Goal: Task Accomplishment & Management: Manage account settings

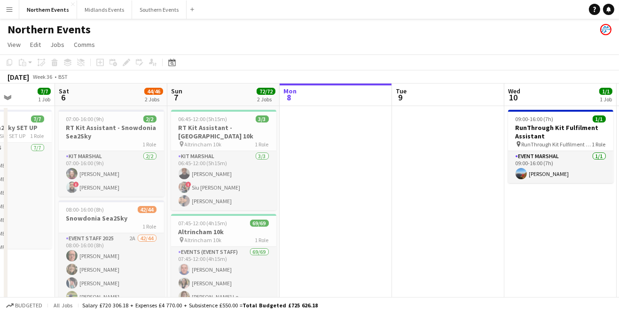
scroll to position [0, 257]
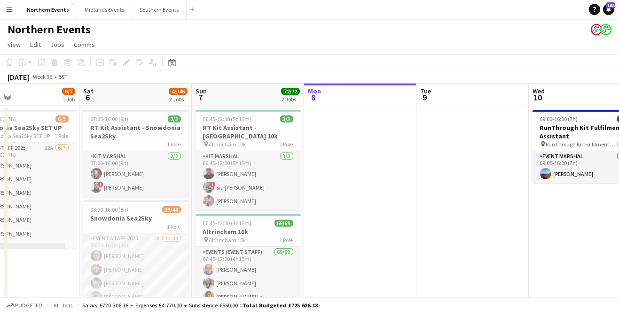
click at [10, 11] on app-icon "Menu" at bounding box center [10, 10] width 8 height 8
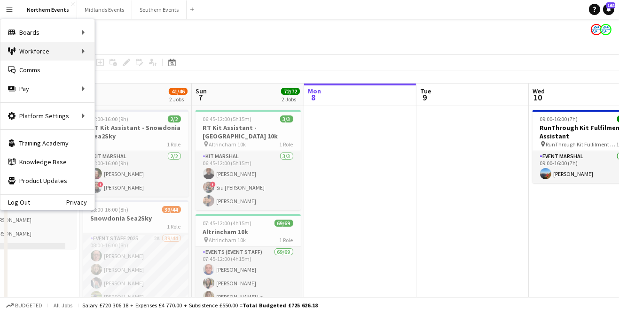
click at [55, 56] on div "Workforce Workforce" at bounding box center [47, 51] width 94 height 19
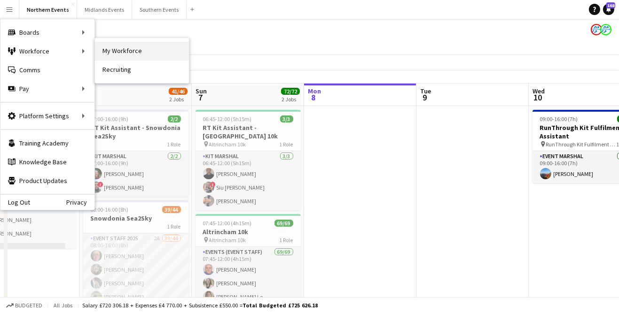
click at [136, 53] on link "My Workforce" at bounding box center [142, 51] width 94 height 19
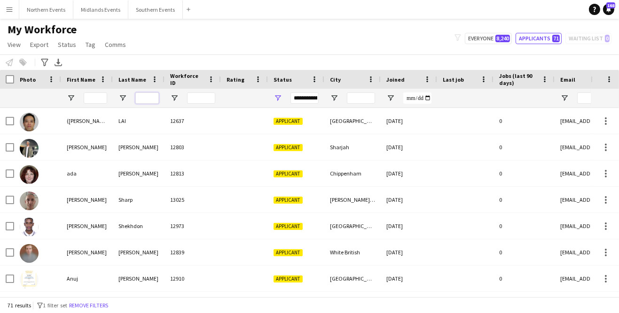
click at [145, 99] on input "Last Name Filter Input" at bounding box center [146, 98] width 23 height 11
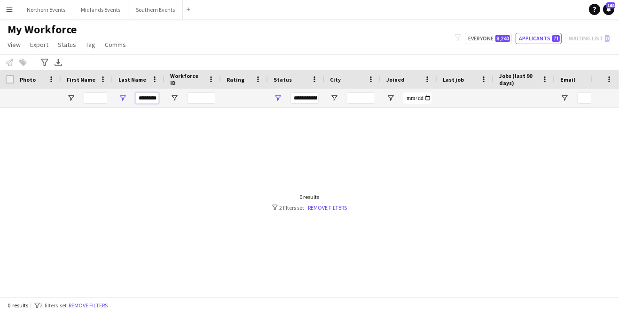
type input "********"
click at [487, 41] on button "Everyone 8,240" at bounding box center [488, 38] width 47 height 11
type input "**********"
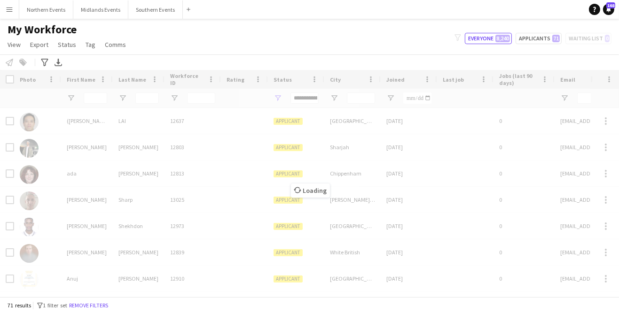
click at [151, 100] on div "Loading" at bounding box center [309, 183] width 619 height 227
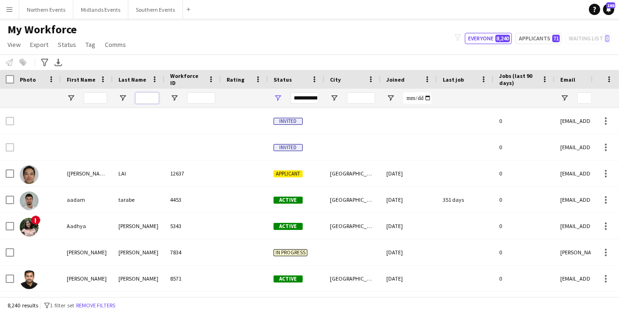
click at [144, 99] on input "Last Name Filter Input" at bounding box center [146, 98] width 23 height 11
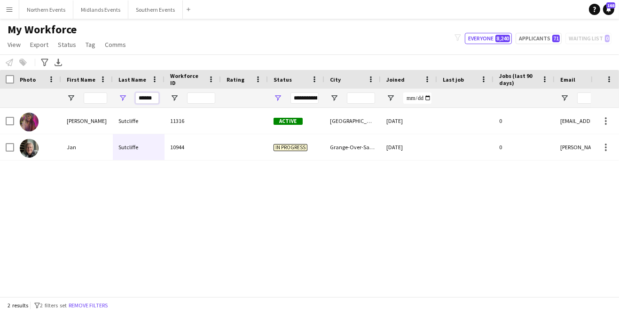
type input "******"
click at [133, 149] on div "Sutcliffe" at bounding box center [139, 147] width 52 height 26
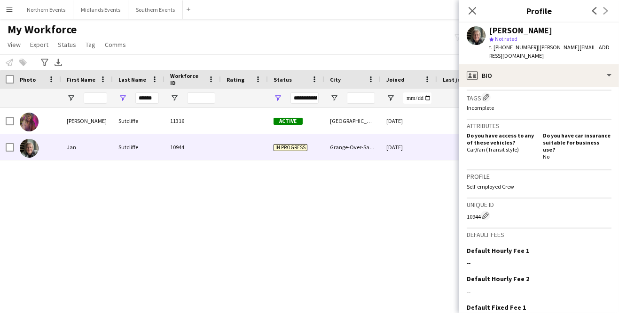
scroll to position [347, 0]
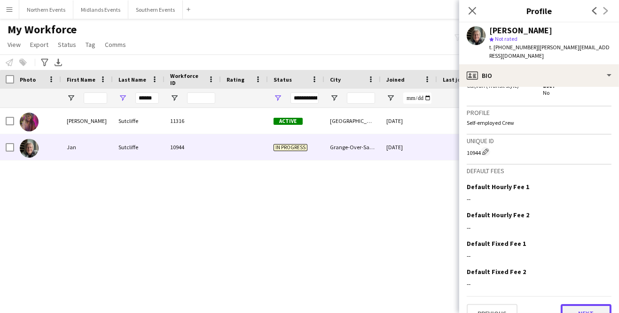
click at [592, 304] on button "Next" at bounding box center [586, 313] width 51 height 19
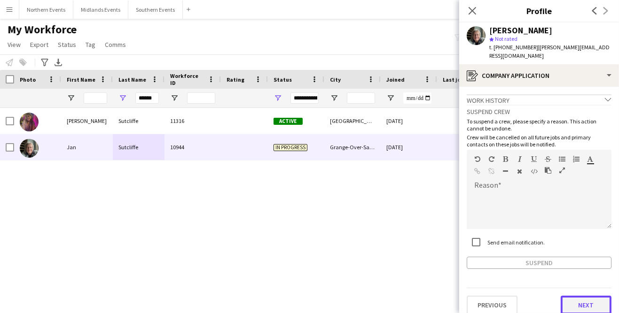
click at [591, 300] on button "Next" at bounding box center [586, 305] width 51 height 19
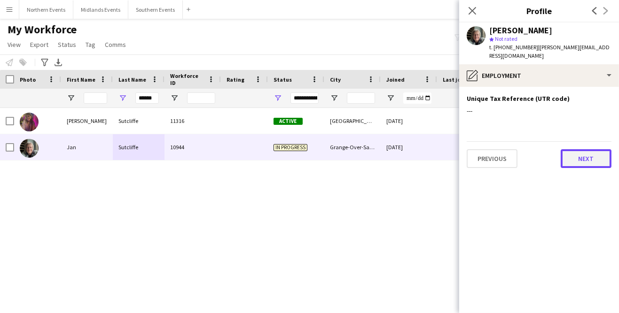
click at [589, 149] on button "Next" at bounding box center [586, 158] width 51 height 19
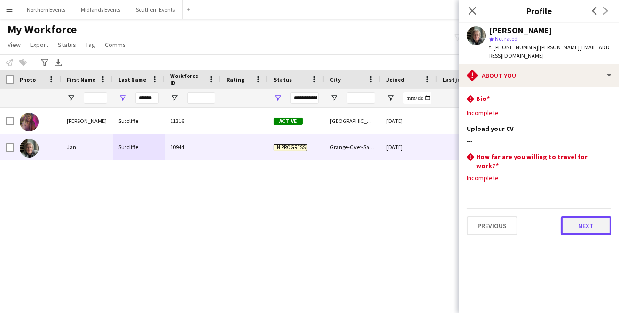
click at [600, 217] on button "Next" at bounding box center [586, 226] width 51 height 19
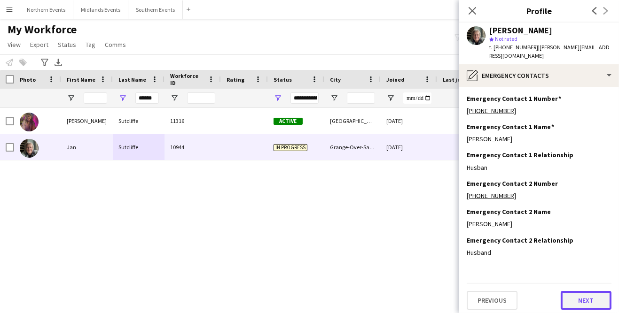
click at [591, 292] on button "Next" at bounding box center [586, 300] width 51 height 19
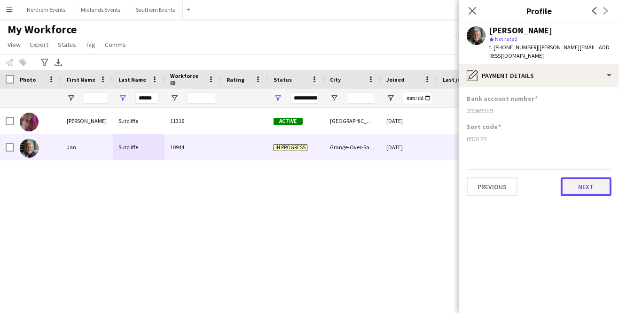
click at [602, 183] on button "Next" at bounding box center [586, 187] width 51 height 19
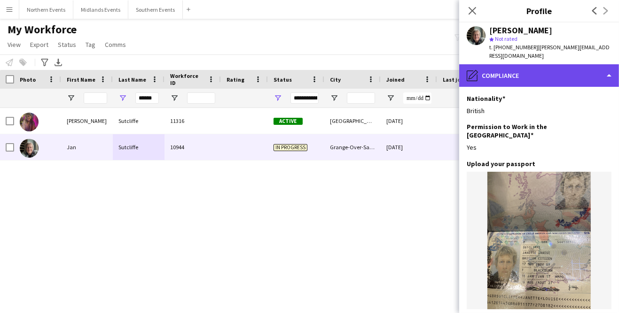
click at [607, 74] on div "pencil4 Compliance" at bounding box center [539, 75] width 160 height 23
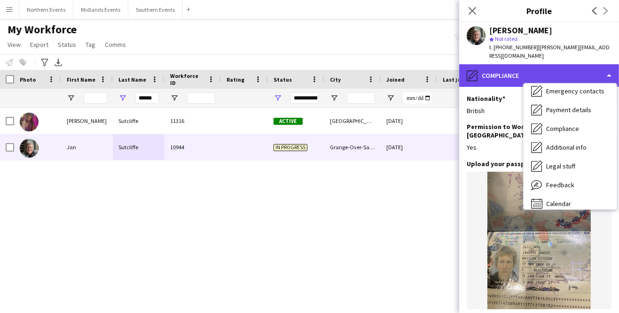
scroll to position [88, 0]
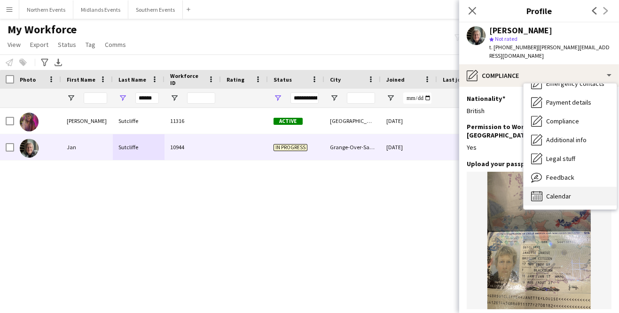
click at [575, 189] on div "Calendar Calendar" at bounding box center [569, 196] width 93 height 19
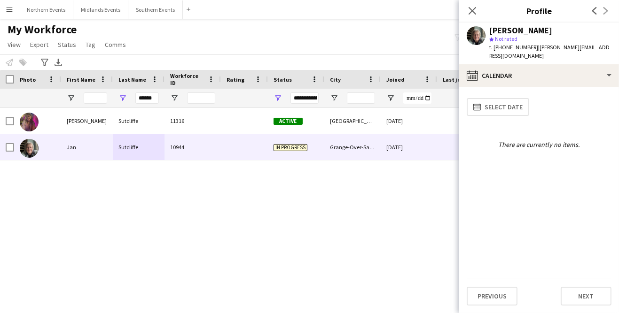
click at [356, 228] on div "[PERSON_NAME] 11316 Active Brighton [DATE] 0 [EMAIL_ADDRESS][DOMAIN_NAME] [PERS…" at bounding box center [295, 202] width 591 height 189
click at [292, 152] on div "In progress" at bounding box center [296, 147] width 56 height 26
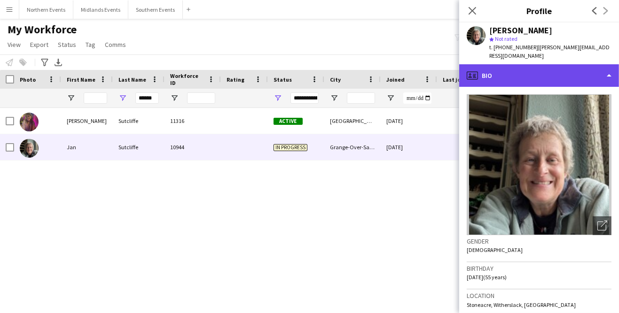
click at [608, 68] on div "profile Bio" at bounding box center [539, 75] width 160 height 23
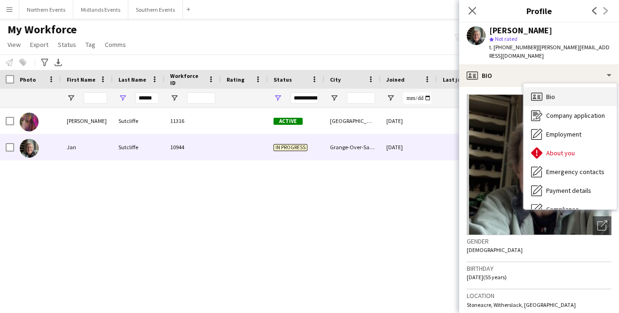
click at [571, 91] on div "Bio Bio" at bounding box center [569, 96] width 93 height 19
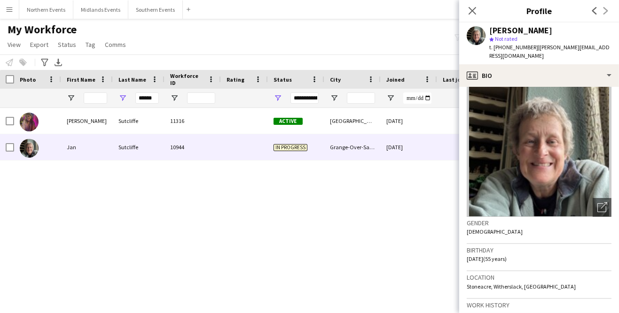
scroll to position [0, 0]
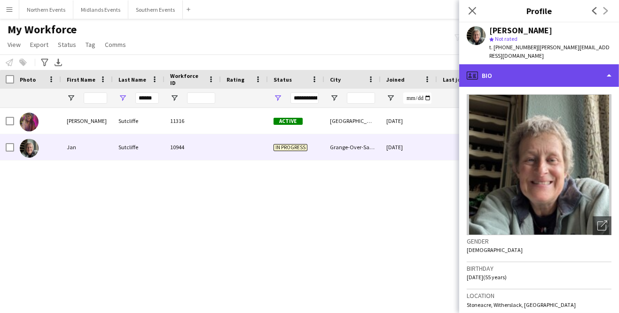
click at [605, 76] on div "profile Bio" at bounding box center [539, 75] width 160 height 23
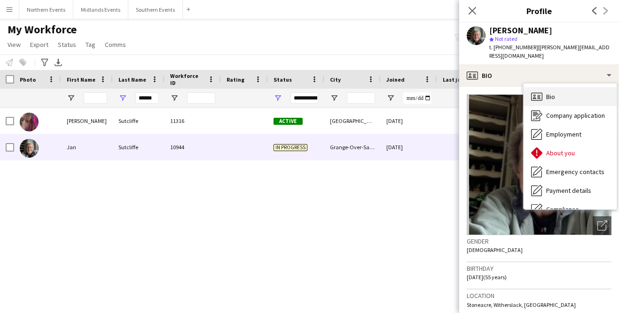
click at [573, 96] on div "Bio Bio" at bounding box center [569, 96] width 93 height 19
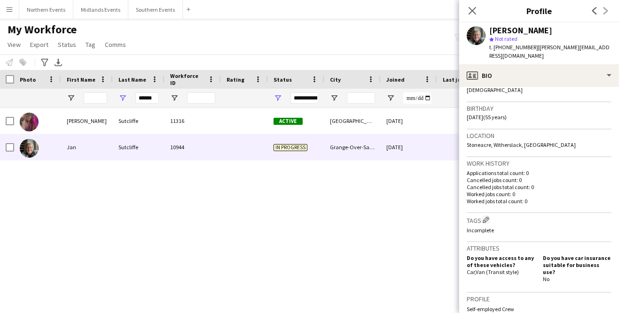
scroll to position [347, 0]
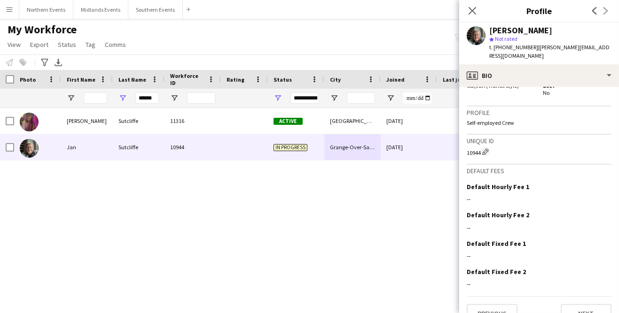
click at [340, 154] on div "Grange-Over-Sands" at bounding box center [352, 147] width 56 height 26
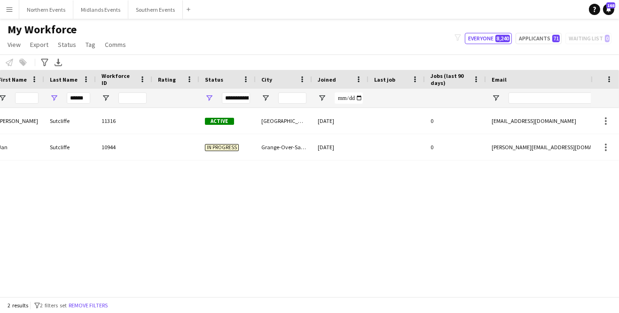
scroll to position [0, 0]
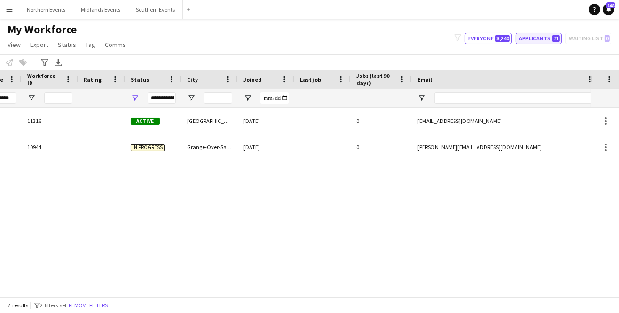
click at [543, 39] on button "Applicants 71" at bounding box center [538, 38] width 46 height 11
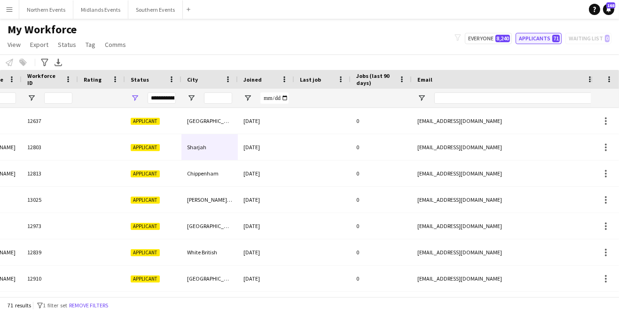
scroll to position [0, 59]
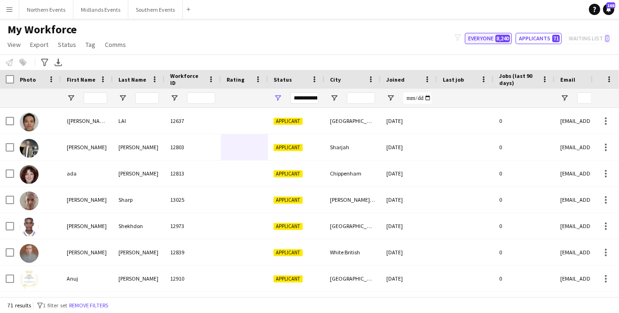
click at [497, 43] on button "Everyone 8,240" at bounding box center [488, 38] width 47 height 11
type input "**********"
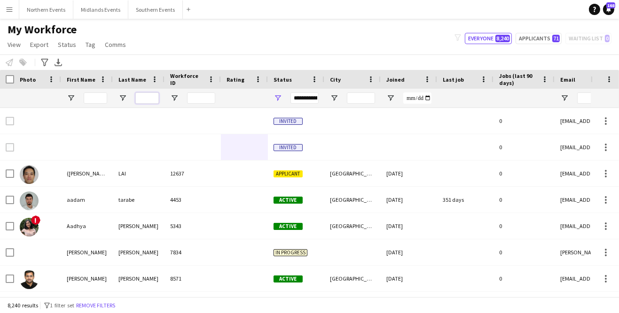
click at [145, 101] on input "Last Name Filter Input" at bounding box center [146, 98] width 23 height 11
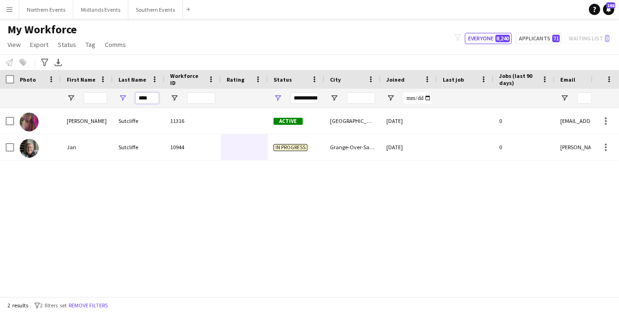
type input "****"
click at [132, 150] on div "Sutcliffe" at bounding box center [139, 147] width 52 height 26
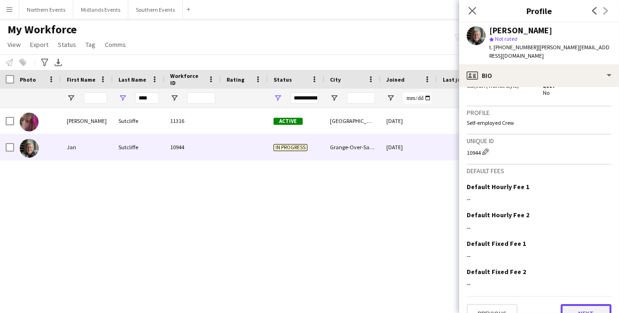
click at [591, 304] on button "Next" at bounding box center [586, 313] width 51 height 19
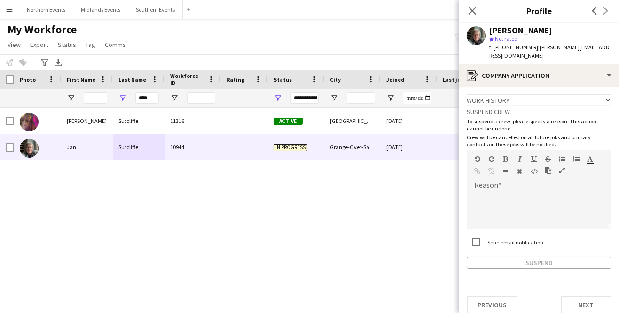
click at [608, 96] on app-icon "chevron-down" at bounding box center [608, 100] width 7 height 8
click at [592, 298] on button "Next" at bounding box center [586, 306] width 51 height 19
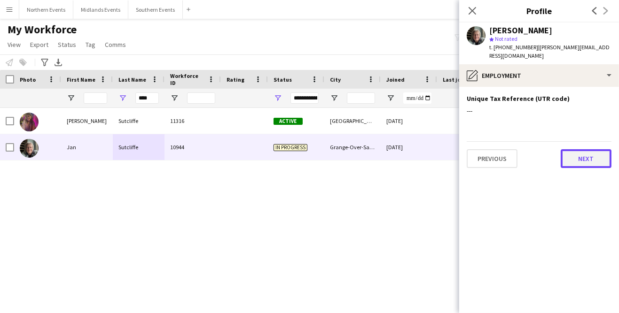
click at [593, 154] on button "Next" at bounding box center [586, 158] width 51 height 19
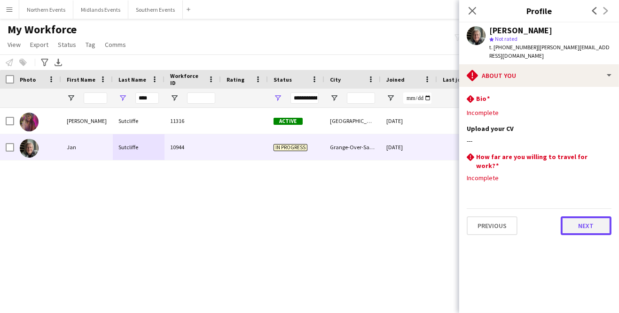
click at [593, 217] on button "Next" at bounding box center [586, 226] width 51 height 19
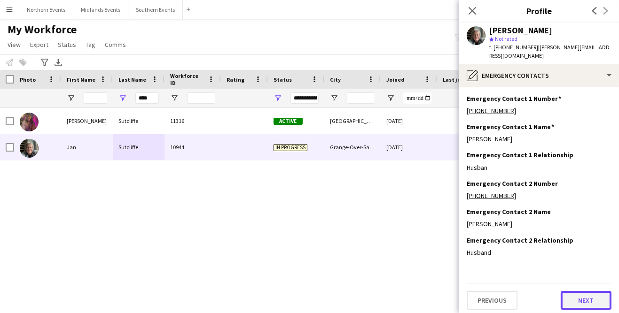
click at [593, 291] on button "Next" at bounding box center [586, 300] width 51 height 19
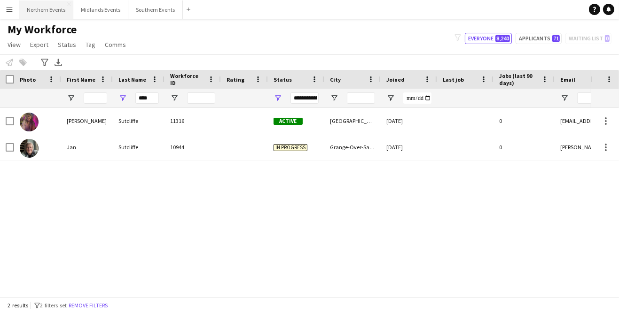
click at [43, 10] on button "Northern Events Close" at bounding box center [46, 9] width 54 height 18
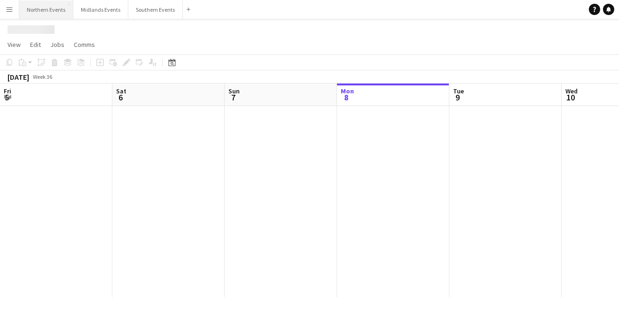
scroll to position [0, 224]
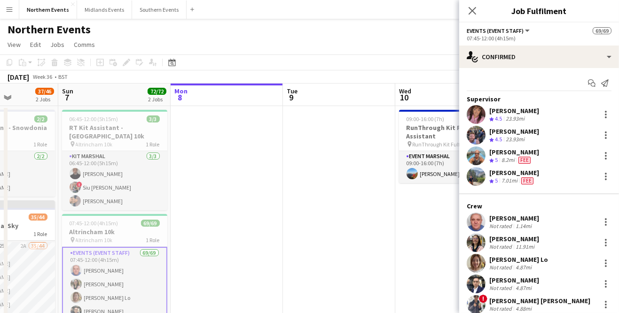
click at [608, 185] on div "James Johnson Crew rating 5 7.01mi Fee" at bounding box center [539, 176] width 160 height 19
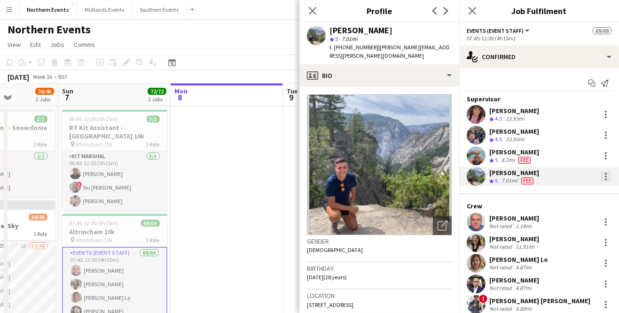
click at [606, 179] on div at bounding box center [606, 180] width 2 height 2
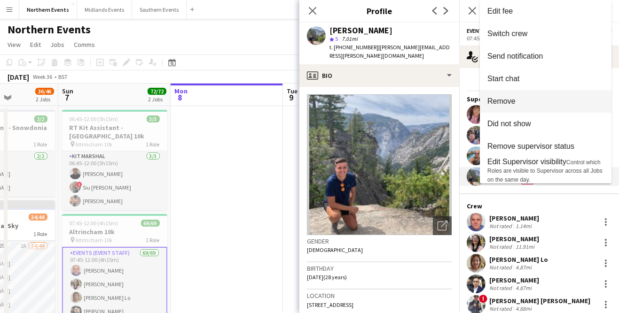
click at [516, 103] on span "Remove" at bounding box center [545, 101] width 117 height 8
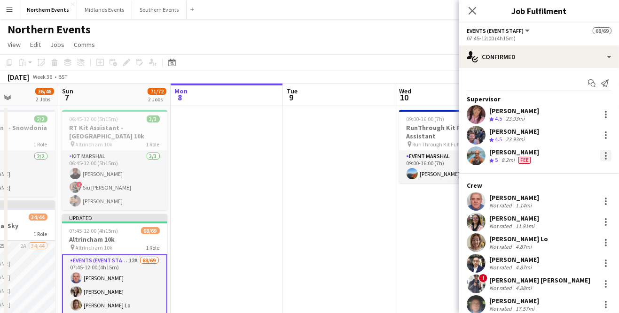
click at [605, 155] on div at bounding box center [606, 156] width 2 height 2
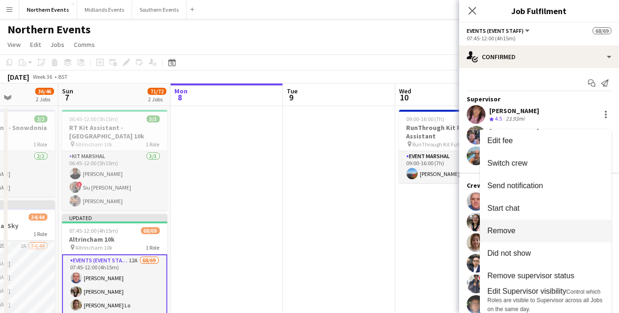
click at [522, 236] on button "Remove" at bounding box center [546, 231] width 132 height 23
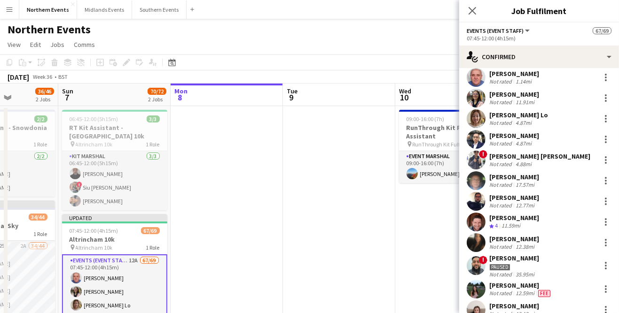
scroll to position [109, 0]
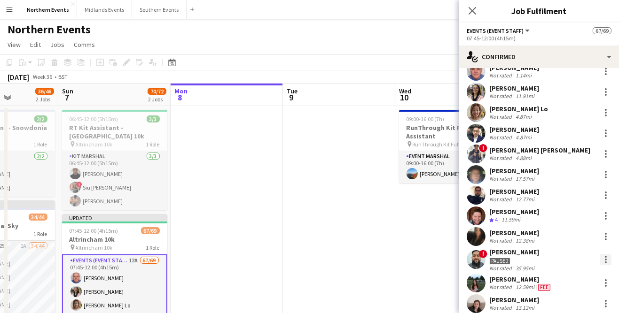
click at [606, 257] on div at bounding box center [606, 257] width 2 height 2
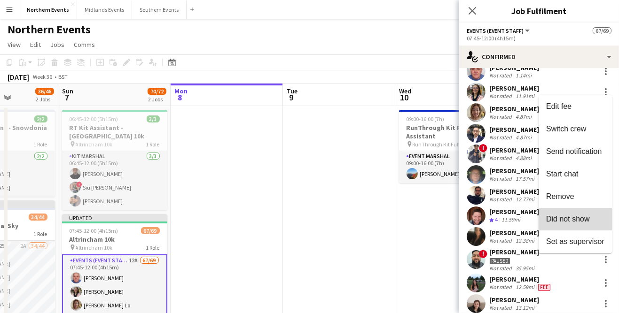
click at [585, 219] on span "Did not show" at bounding box center [568, 219] width 44 height 8
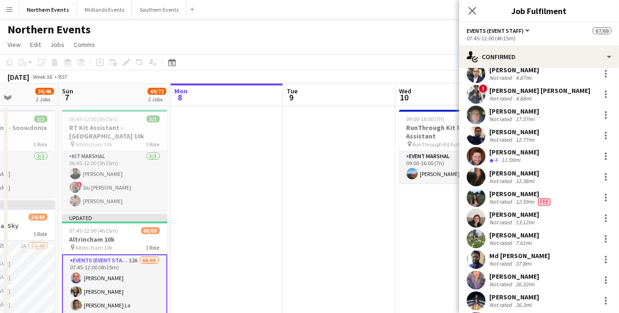
scroll to position [170, 0]
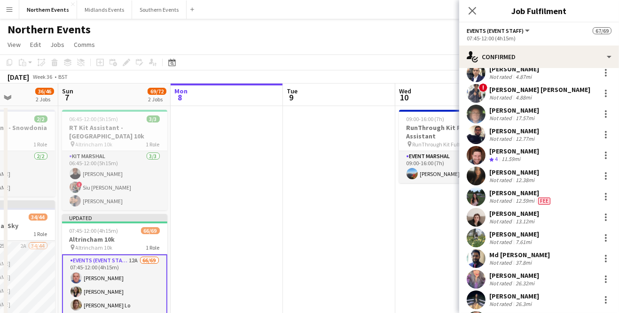
click at [535, 262] on div "Md Zakir Hosen Not rated 37.8mi" at bounding box center [539, 259] width 160 height 19
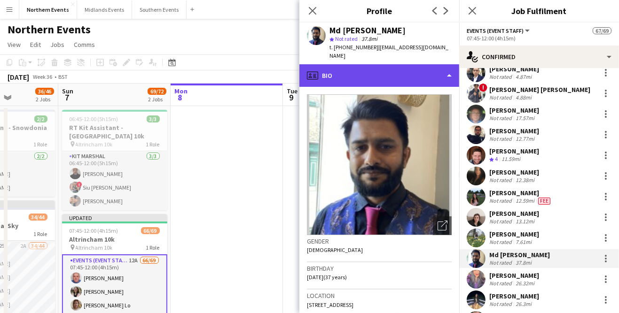
click at [407, 76] on div "profile Bio" at bounding box center [379, 75] width 160 height 23
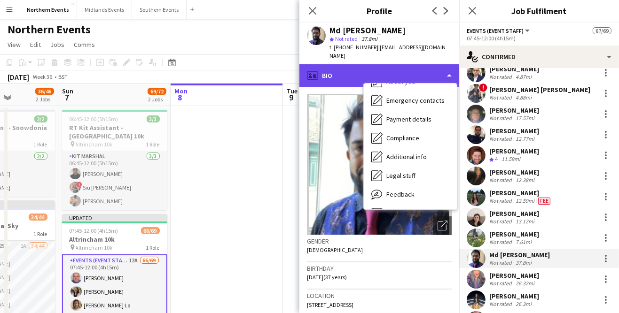
scroll to position [88, 0]
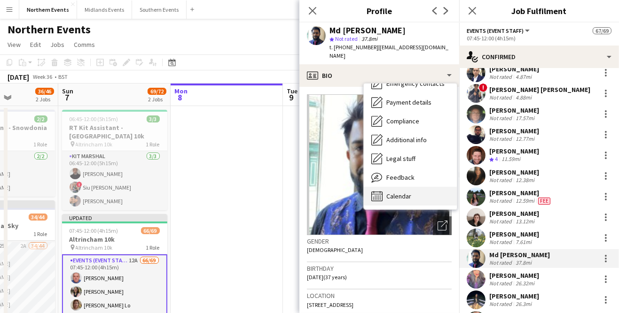
click at [409, 192] on div "Calendar Calendar" at bounding box center [410, 196] width 93 height 19
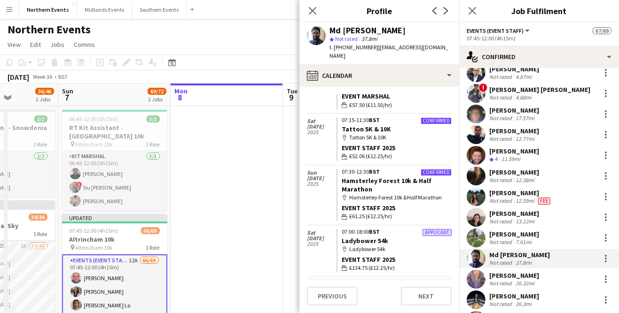
scroll to position [780, 0]
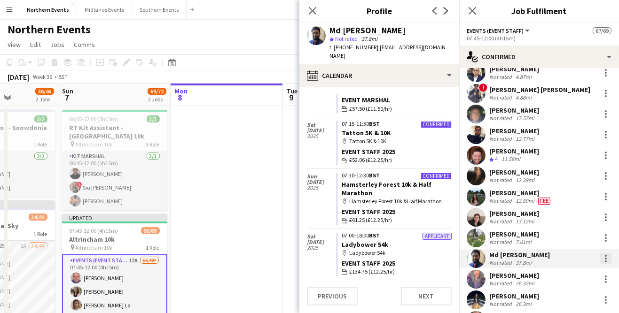
click at [606, 261] on div at bounding box center [606, 262] width 2 height 2
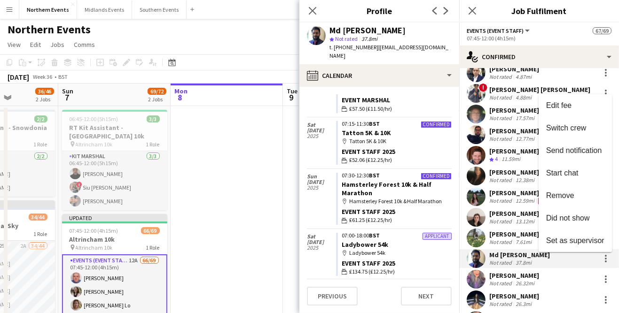
click at [398, 73] on div at bounding box center [309, 156] width 619 height 313
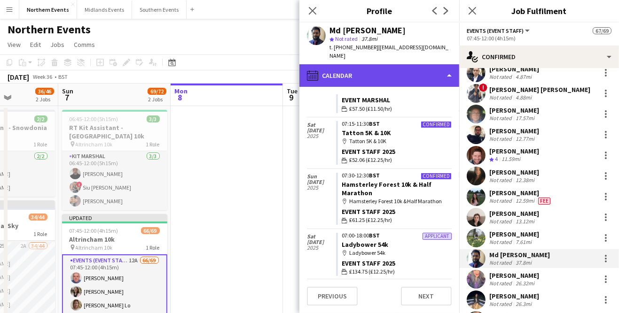
click at [404, 70] on div "calendar-full Calendar" at bounding box center [379, 75] width 160 height 23
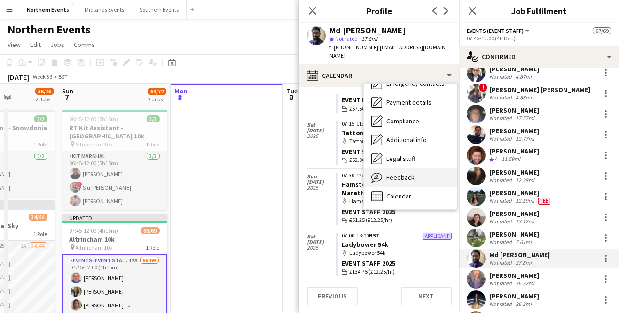
click at [409, 173] on span "Feedback" at bounding box center [400, 177] width 28 height 8
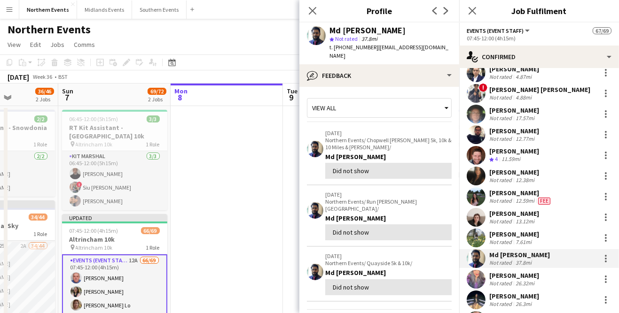
type textarea "**********"
click at [606, 261] on div at bounding box center [606, 262] width 2 height 2
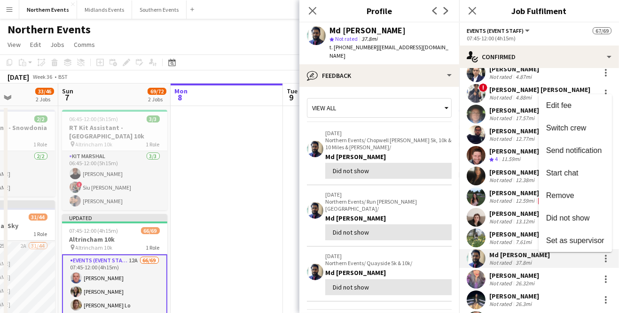
click at [361, 259] on div at bounding box center [309, 156] width 619 height 313
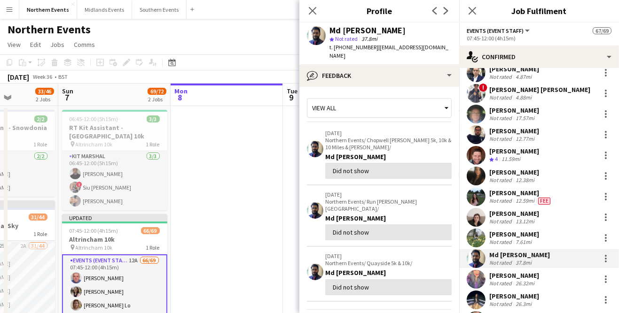
click at [532, 259] on div "37.8mi" at bounding box center [524, 262] width 20 height 7
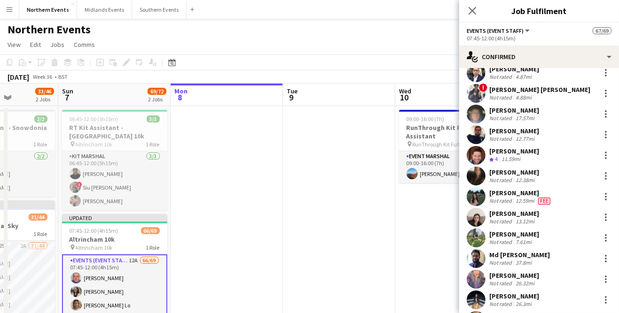
click at [527, 261] on div "37.8mi" at bounding box center [524, 262] width 20 height 7
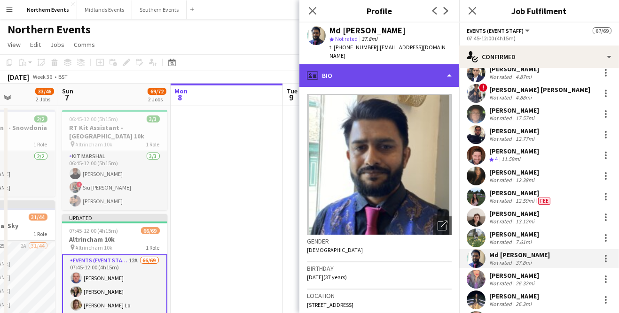
click at [449, 69] on div "profile Bio" at bounding box center [379, 75] width 160 height 23
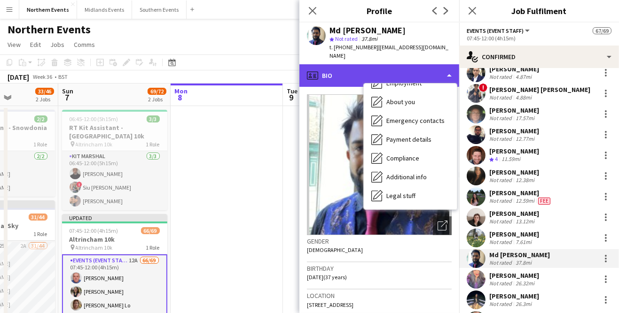
scroll to position [88, 0]
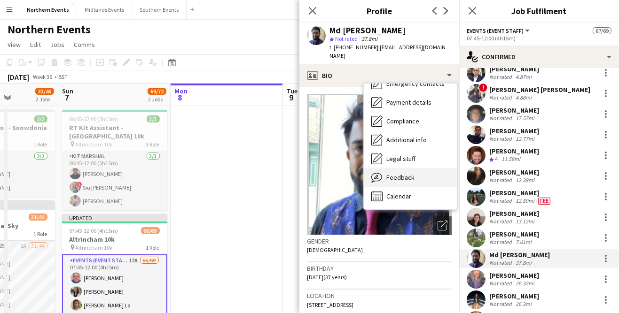
click at [409, 173] on div "Feedback Feedback" at bounding box center [410, 177] width 93 height 19
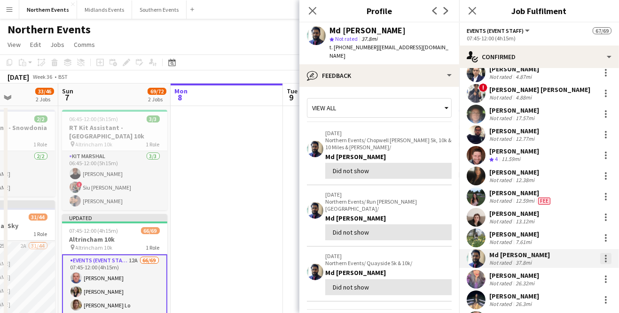
click at [606, 261] on div at bounding box center [606, 262] width 2 height 2
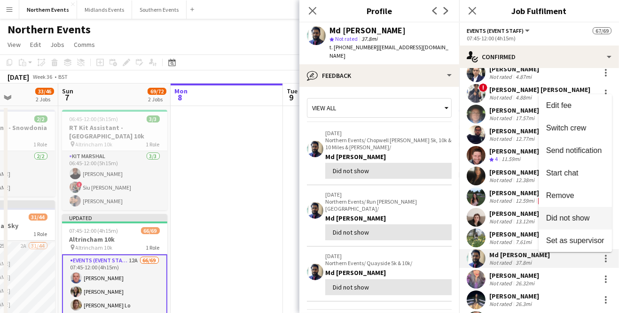
click at [570, 222] on span "Did not show" at bounding box center [568, 218] width 44 height 8
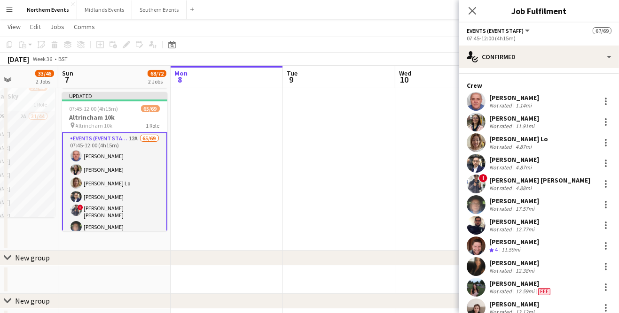
scroll to position [0, 0]
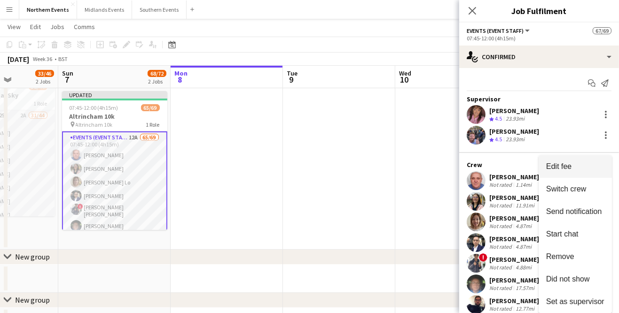
scroll to position [121, 0]
click at [538, 156] on button "Edit fee" at bounding box center [574, 167] width 73 height 23
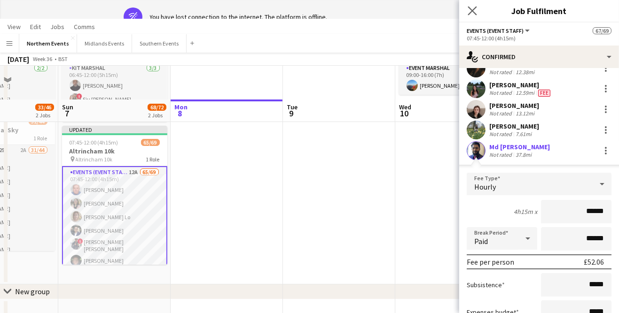
click at [471, 16] on app-icon "Close pop-in" at bounding box center [473, 11] width 14 height 14
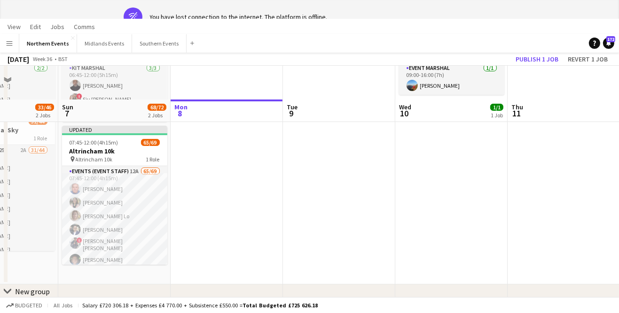
click at [11, 46] on app-icon "Menu" at bounding box center [10, 43] width 8 height 8
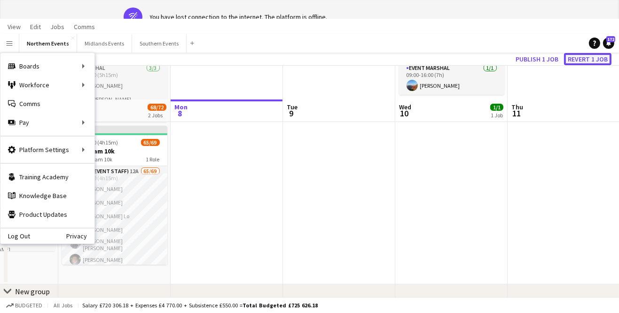
click at [588, 59] on button "Revert 1 job" at bounding box center [587, 59] width 47 height 12
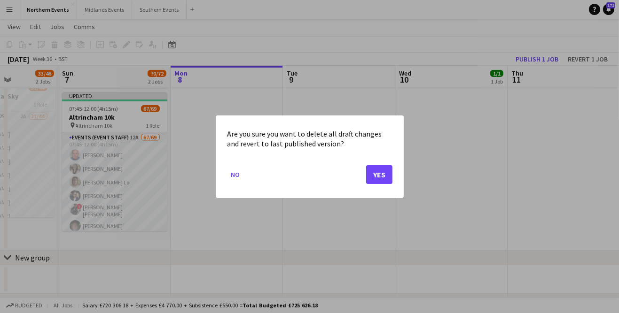
click at [350, 116] on div at bounding box center [309, 156] width 619 height 313
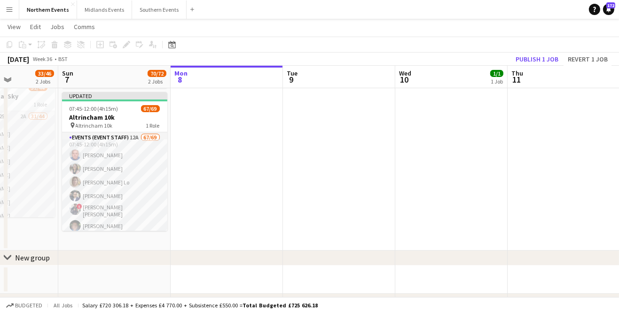
click at [16, 8] on button "Menu" at bounding box center [9, 9] width 19 height 19
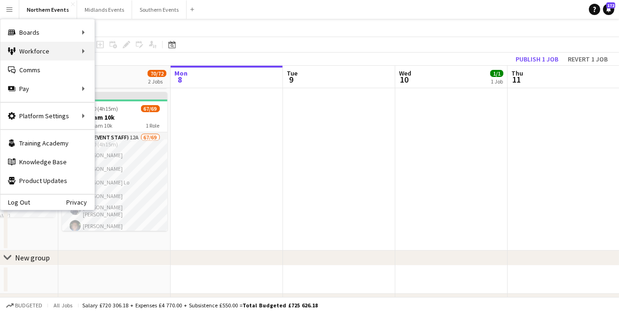
click at [57, 54] on div "Workforce Workforce" at bounding box center [47, 51] width 94 height 19
click at [85, 51] on div "Workforce Workforce" at bounding box center [47, 51] width 94 height 19
click at [90, 55] on div "Workforce Workforce" at bounding box center [47, 51] width 94 height 19
click at [85, 52] on div "Workforce Workforce" at bounding box center [47, 51] width 94 height 19
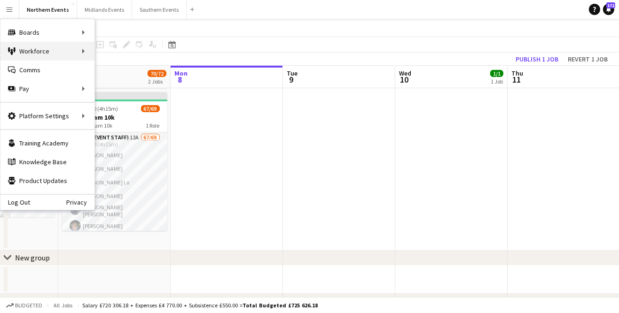
click at [85, 51] on div "Workforce Workforce" at bounding box center [47, 51] width 94 height 19
click at [90, 53] on div "Workforce Workforce" at bounding box center [47, 51] width 94 height 19
click at [47, 61] on link "Comms Comms" at bounding box center [47, 70] width 94 height 19
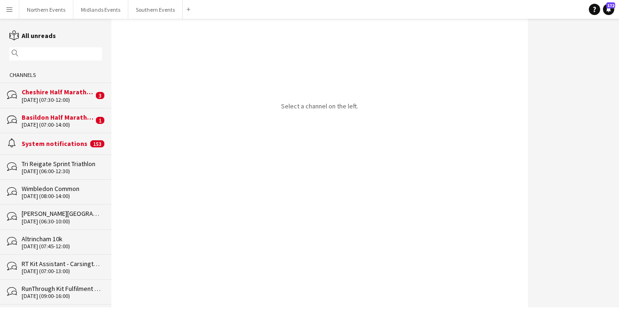
click at [48, 52] on input "text" at bounding box center [60, 54] width 79 height 8
click at [47, 11] on button "Northern Events Close" at bounding box center [46, 9] width 54 height 18
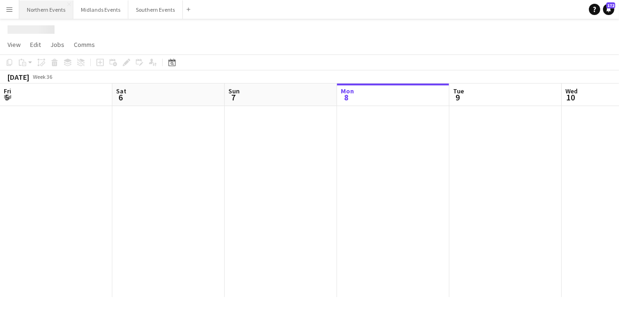
scroll to position [0, 224]
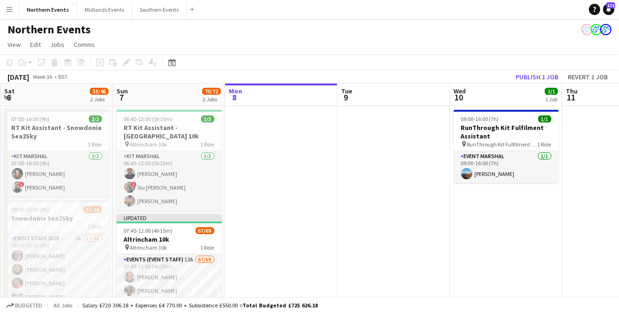
click at [9, 12] on app-icon "Menu" at bounding box center [10, 10] width 8 height 8
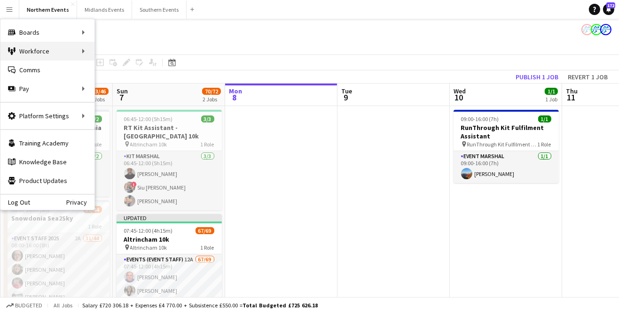
click at [85, 51] on div "Workforce Workforce" at bounding box center [47, 51] width 94 height 19
click at [85, 52] on div "Workforce Workforce" at bounding box center [47, 51] width 94 height 19
